Goal: Task Accomplishment & Management: Use online tool/utility

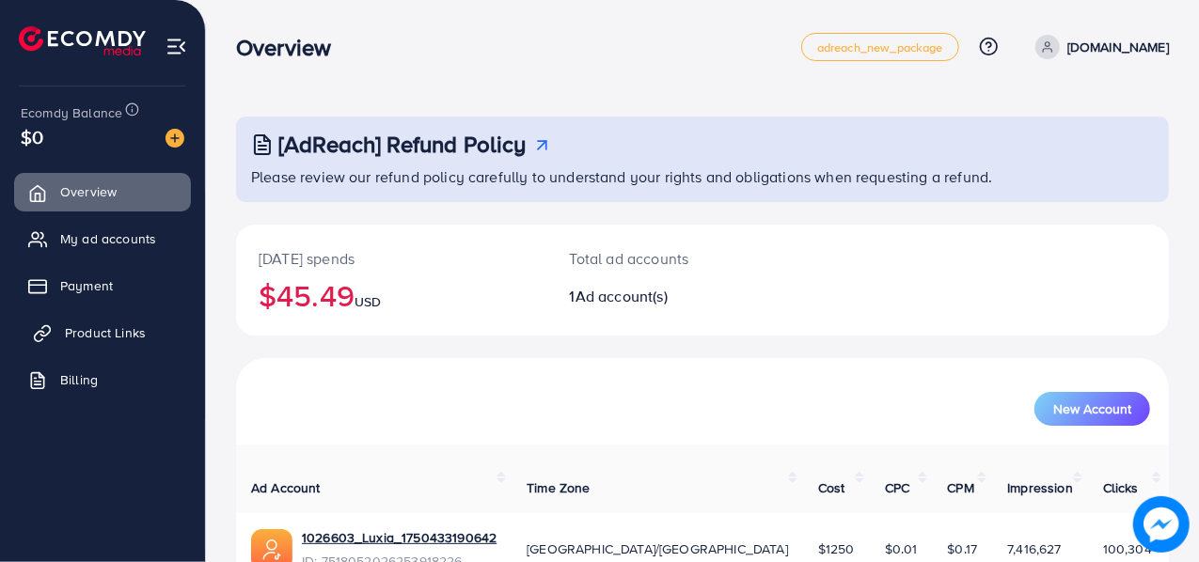
click at [112, 337] on span "Product Links" at bounding box center [105, 332] width 81 height 19
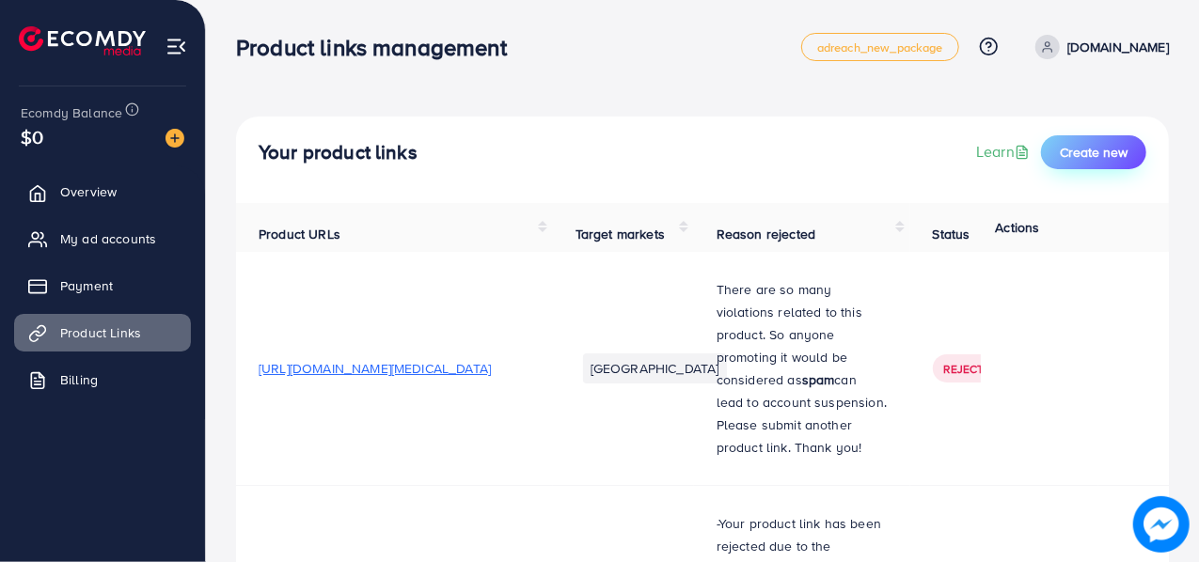
click at [1056, 152] on button "Create new" at bounding box center [1093, 152] width 105 height 34
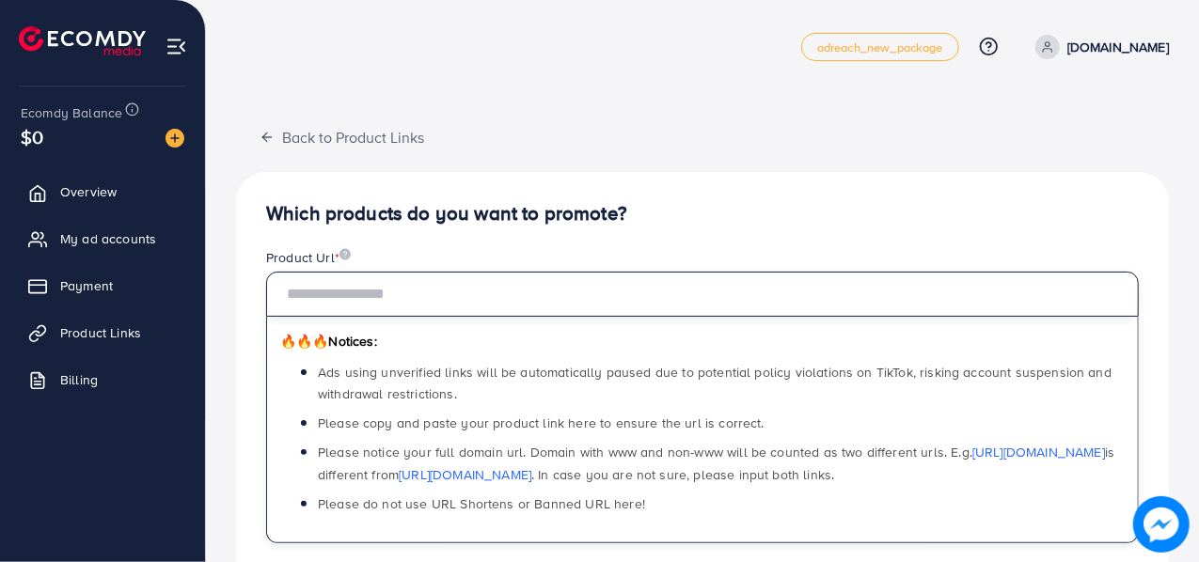
click at [431, 300] on input "text" at bounding box center [702, 294] width 872 height 45
paste input "**********"
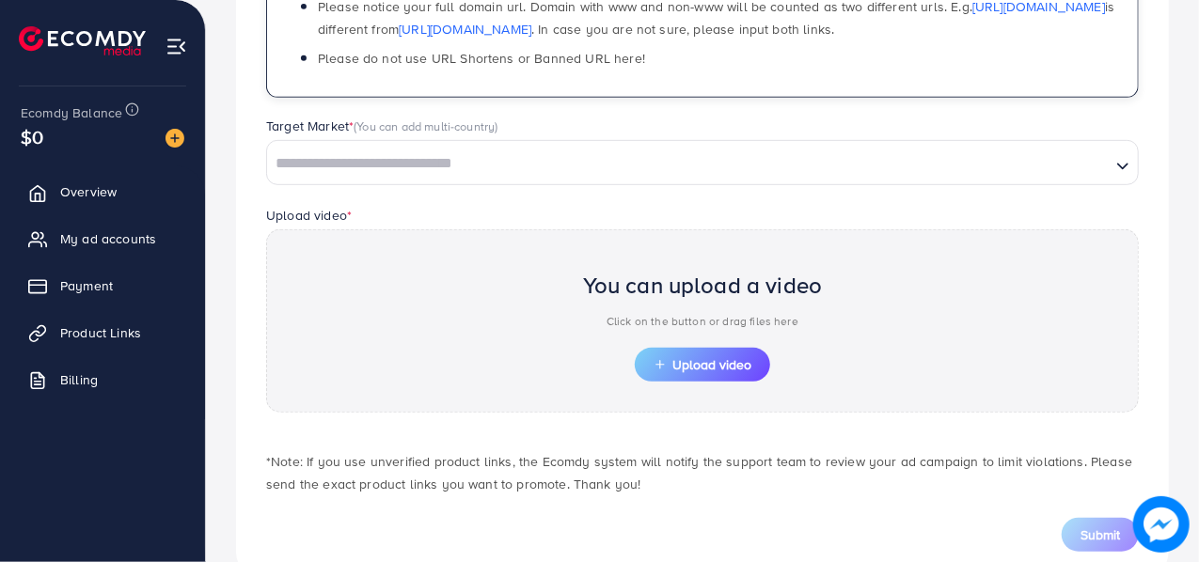
scroll to position [451, 0]
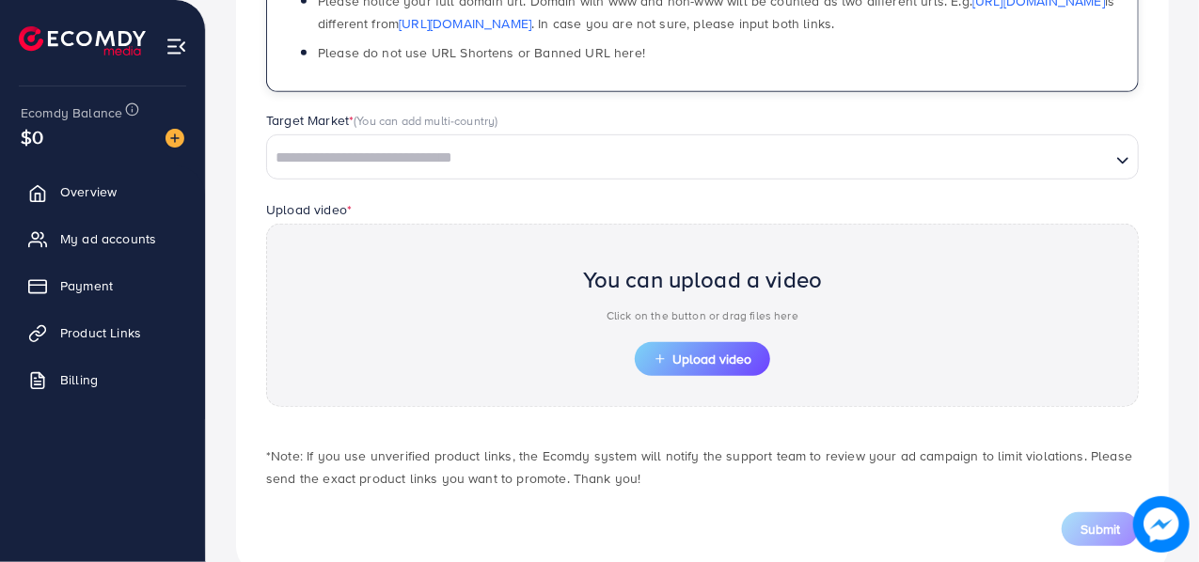
type input "**********"
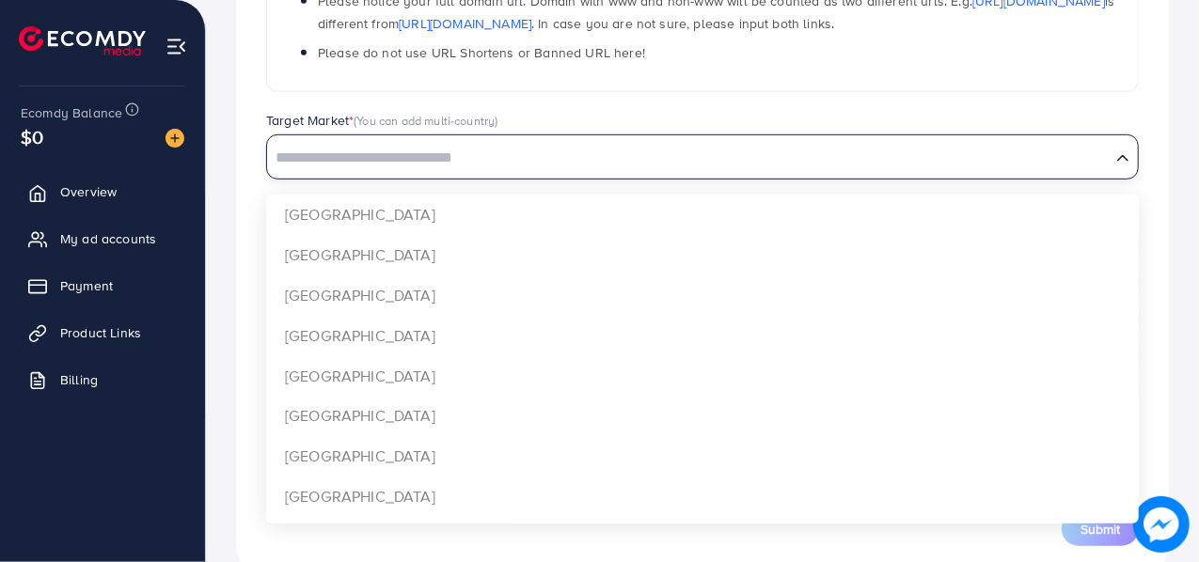
click at [468, 168] on input "Search for option" at bounding box center [689, 158] width 840 height 29
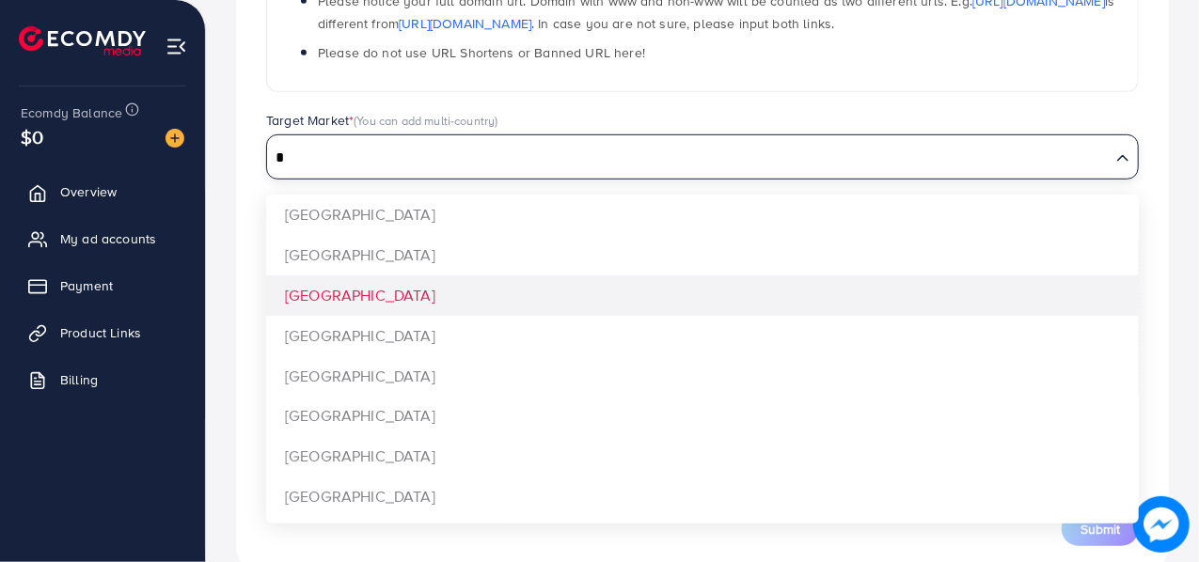
type input "*"
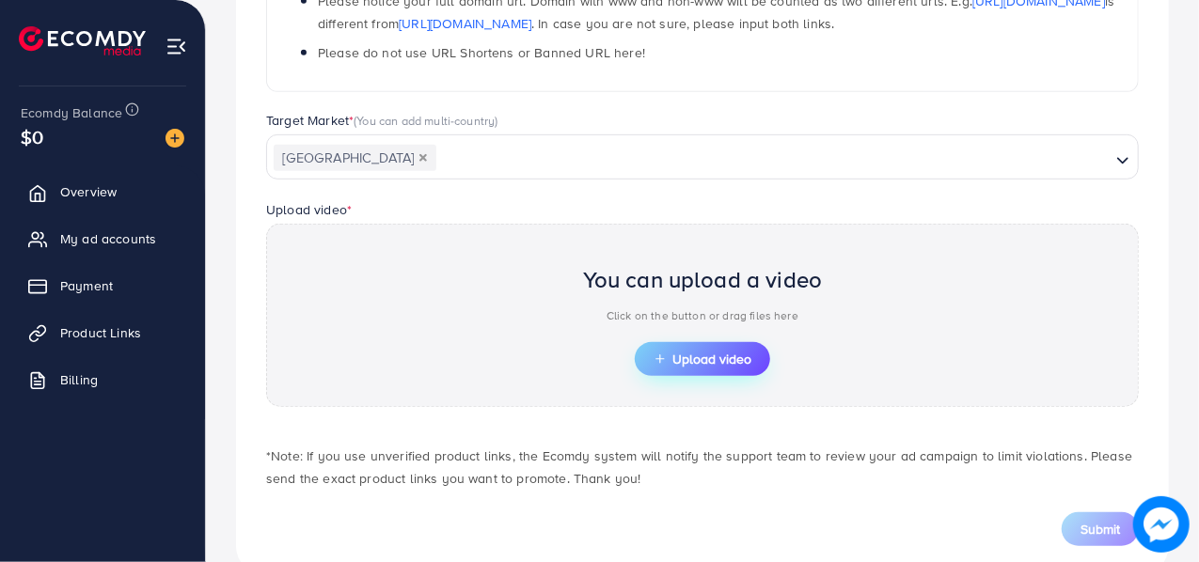
click at [687, 353] on span "Upload video" at bounding box center [702, 359] width 98 height 13
click at [690, 345] on button "Upload video" at bounding box center [702, 359] width 135 height 34
click at [686, 353] on span "Upload video" at bounding box center [702, 359] width 98 height 13
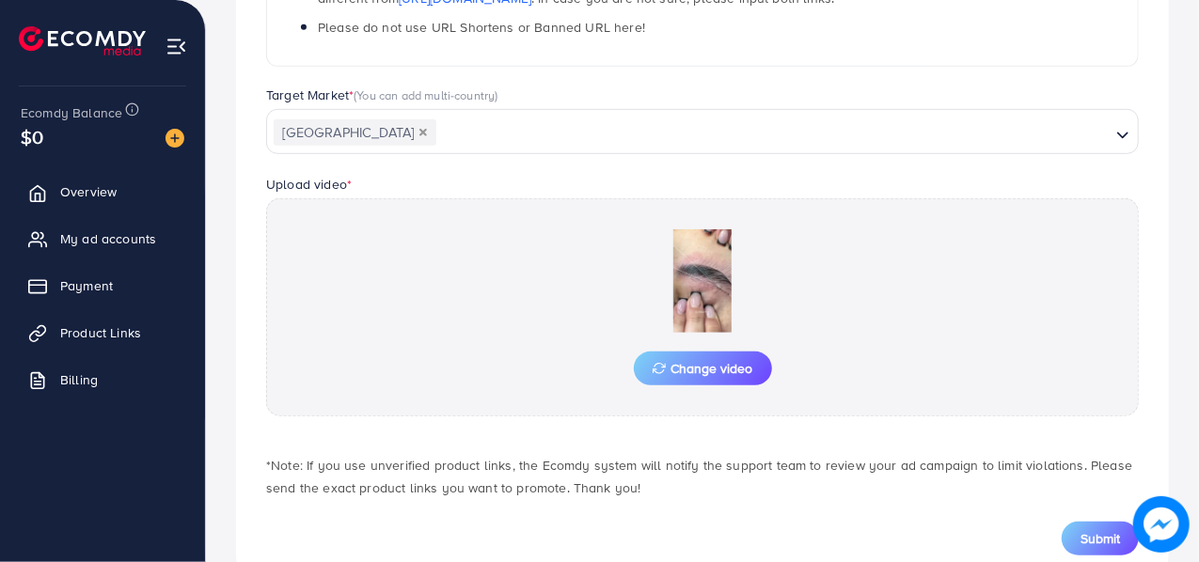
scroll to position [527, 0]
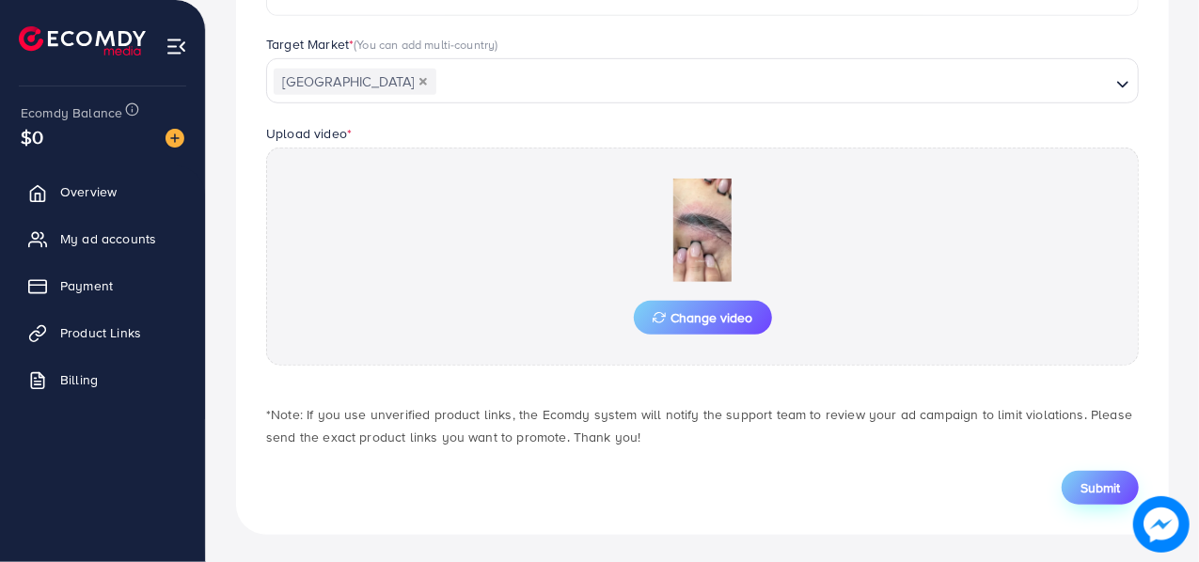
click at [1075, 490] on button "Submit" at bounding box center [1099, 488] width 77 height 34
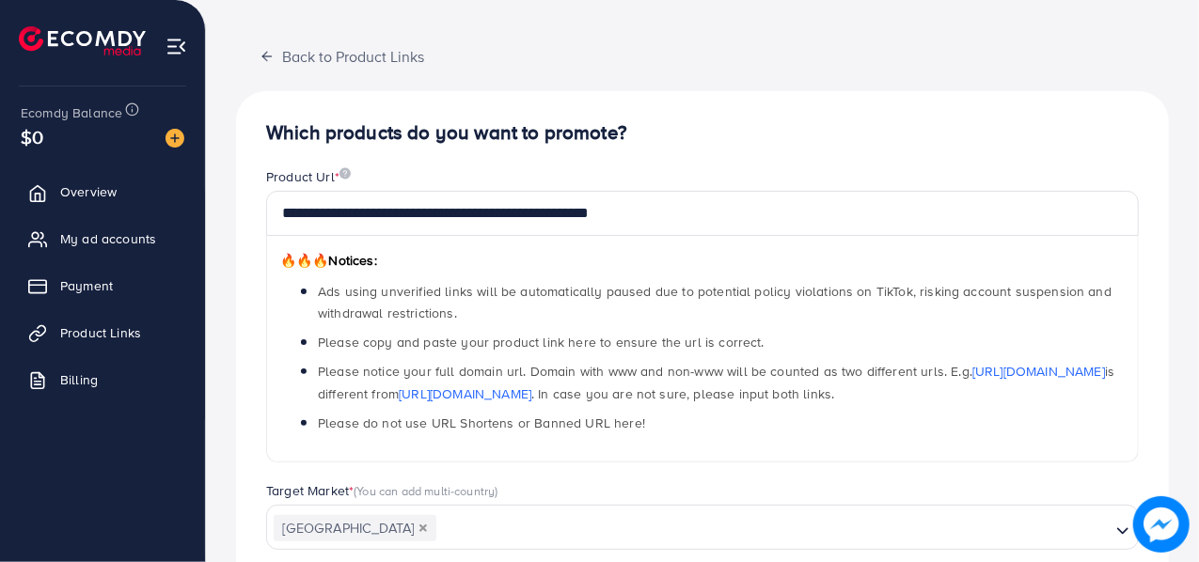
scroll to position [0, 0]
